Goal: Transaction & Acquisition: Purchase product/service

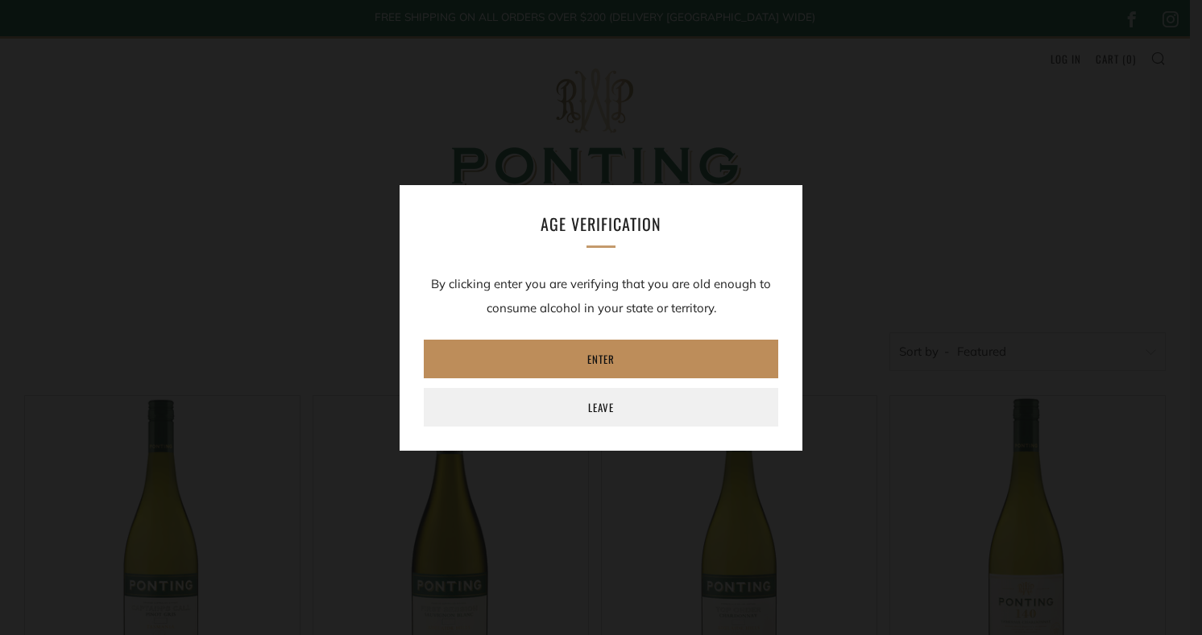
click at [600, 358] on link "Enter" at bounding box center [601, 359] width 354 height 39
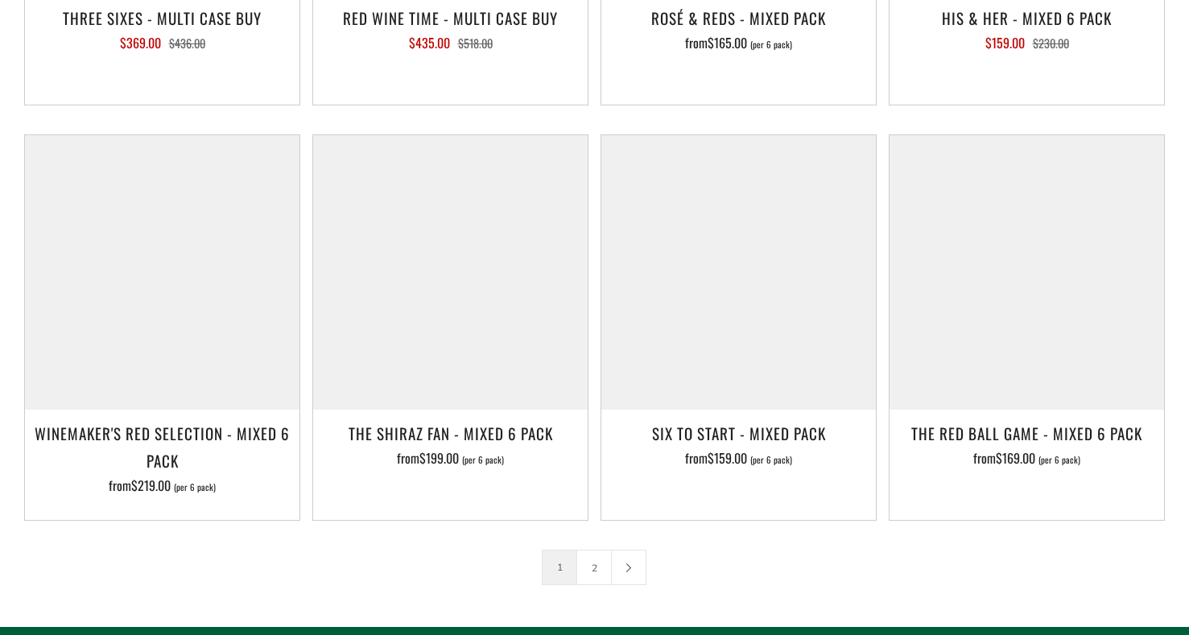
scroll to position [2430, 0]
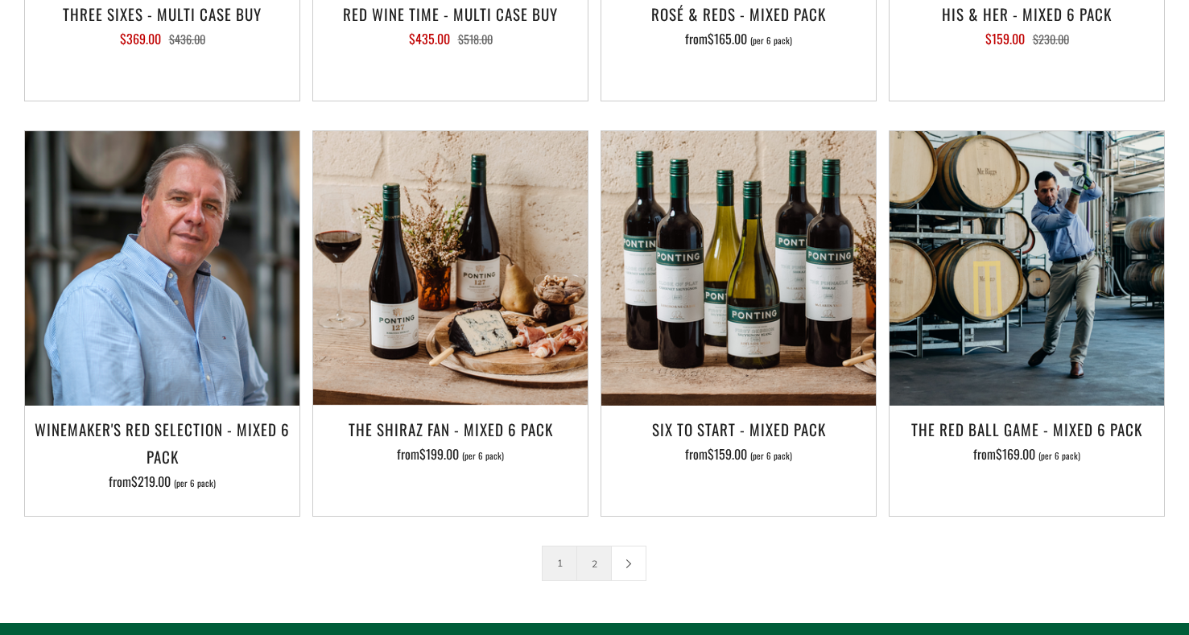
click at [594, 547] on link "2" at bounding box center [594, 564] width 34 height 34
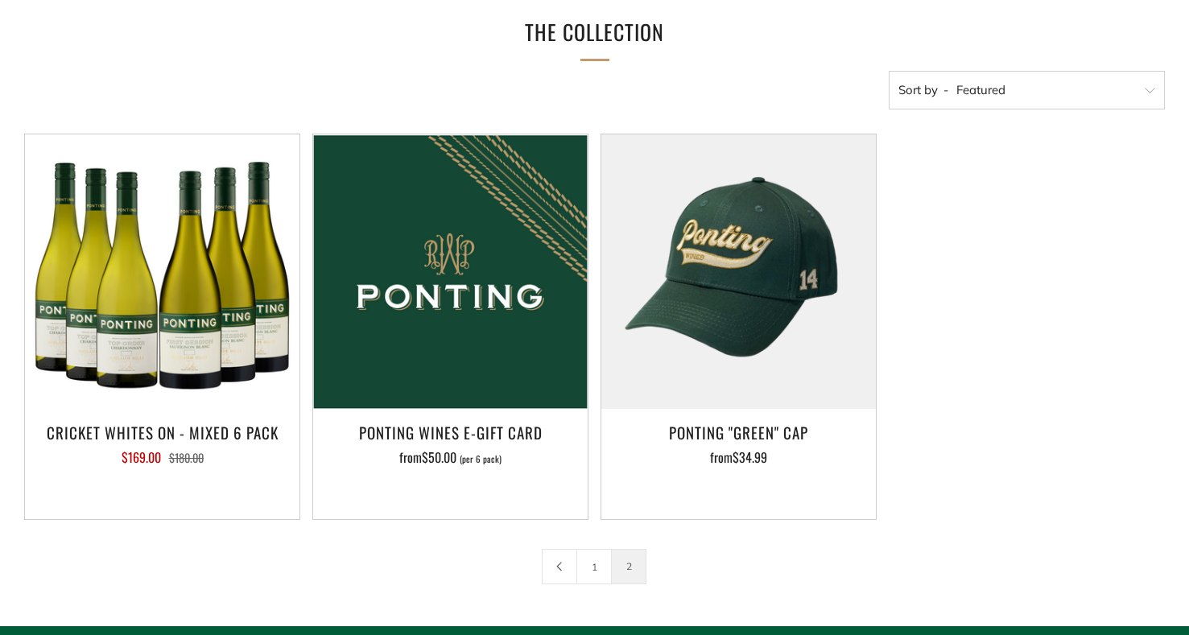
scroll to position [259, 0]
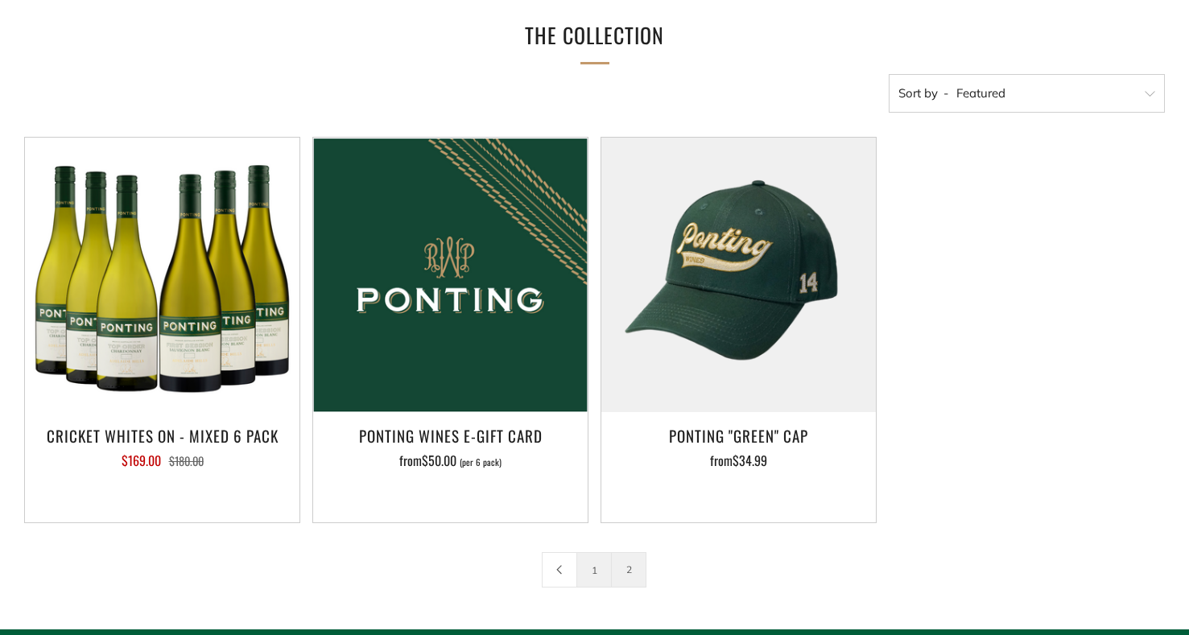
click at [598, 573] on link "1" at bounding box center [594, 570] width 34 height 34
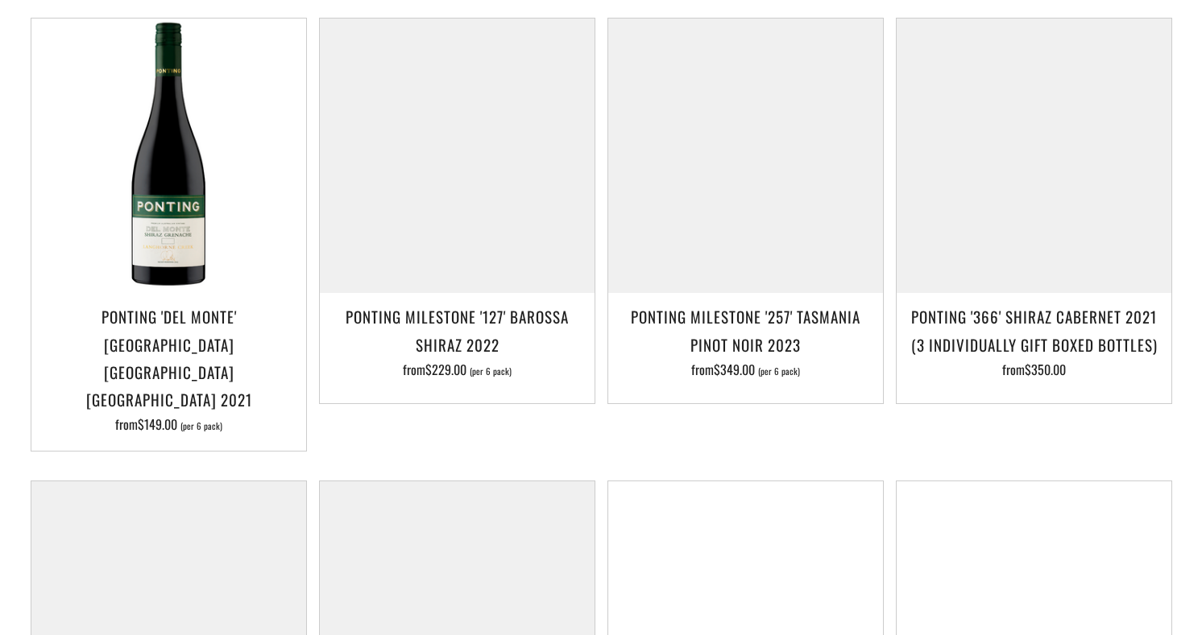
scroll to position [1241, 0]
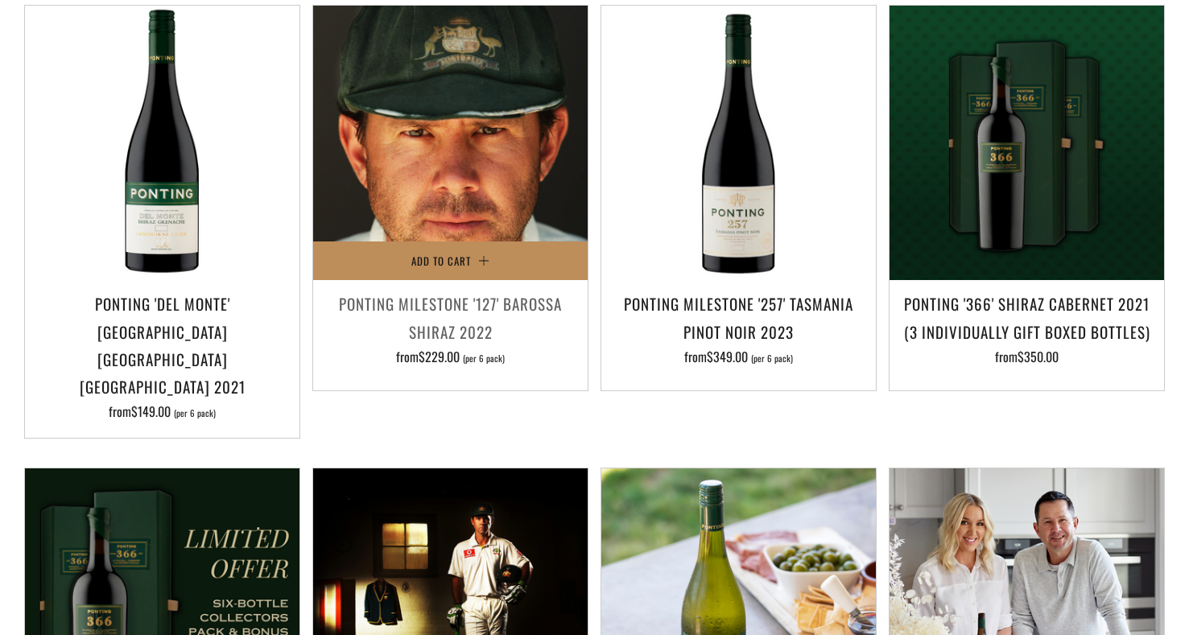
click at [469, 253] on span "Add to Cart" at bounding box center [442, 261] width 60 height 16
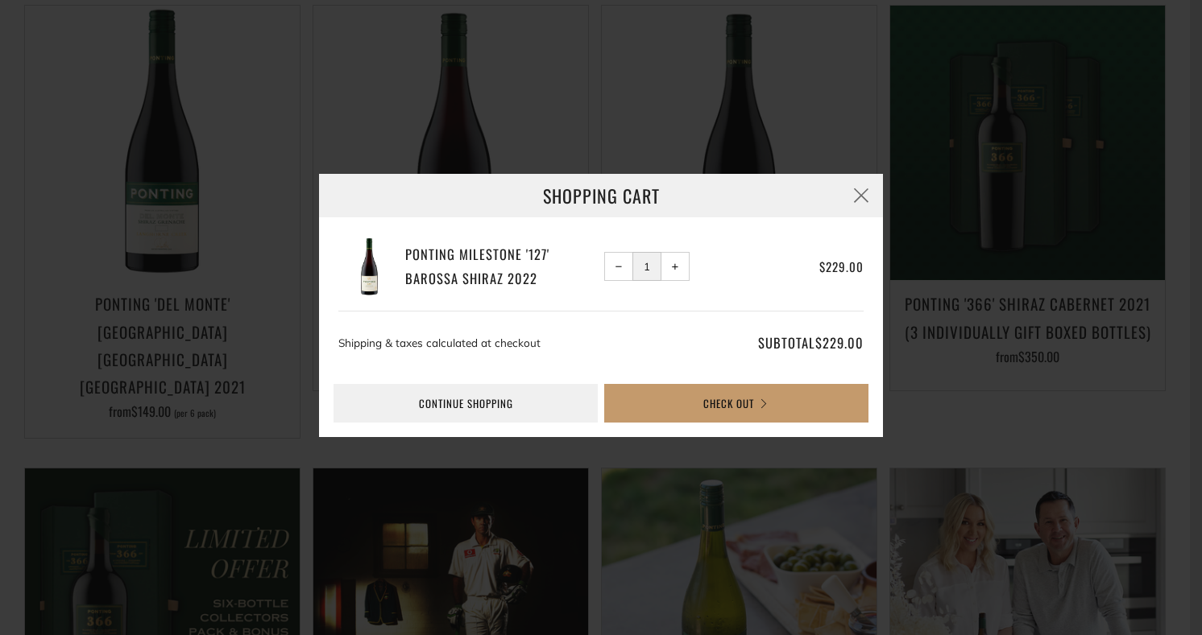
click at [664, 267] on button "+ Increase item quantity by one" at bounding box center [674, 266] width 29 height 29
click at [676, 266] on span "+" at bounding box center [675, 266] width 7 height 7
click at [694, 404] on button "Check Out" at bounding box center [736, 403] width 264 height 39
